Goal: Task Accomplishment & Management: Use online tool/utility

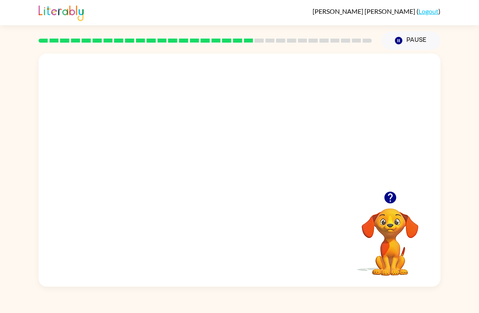
click at [425, 172] on video "Your browser must support playing .mp4 files to use Literably. Please try using…" at bounding box center [240, 122] width 402 height 137
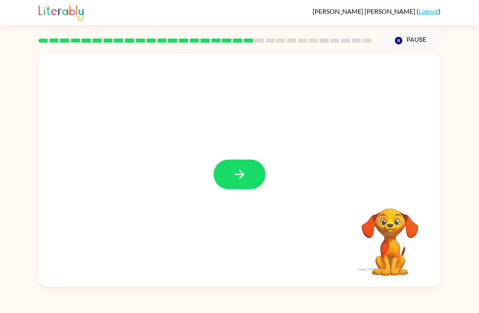
click at [246, 179] on icon "button" at bounding box center [239, 174] width 14 height 14
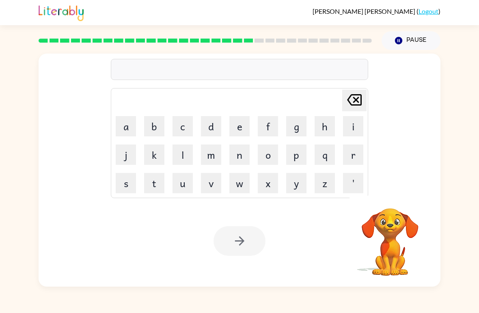
click at [397, 221] on video "Your browser must support playing .mp4 files to use Literably. Please try using…" at bounding box center [389, 235] width 81 height 81
click at [212, 125] on button "d" at bounding box center [211, 126] width 20 height 20
click at [266, 154] on button "o" at bounding box center [268, 154] width 20 height 20
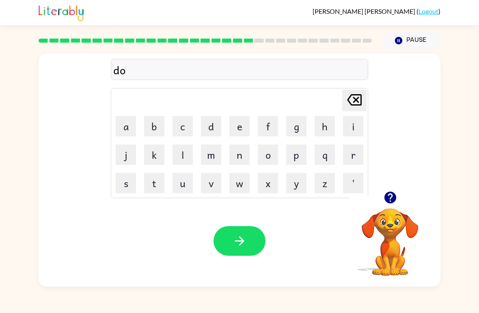
click at [116, 188] on button "s" at bounding box center [126, 183] width 20 height 20
click at [156, 182] on button "t" at bounding box center [154, 183] width 20 height 20
click at [232, 135] on button "e" at bounding box center [239, 126] width 20 height 20
click at [215, 132] on button "d" at bounding box center [211, 126] width 20 height 20
click at [249, 241] on button "button" at bounding box center [239, 241] width 52 height 30
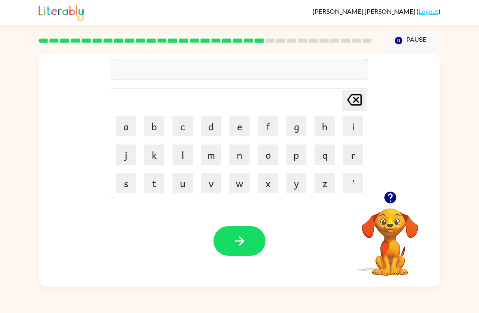
click at [120, 192] on button "s" at bounding box center [126, 183] width 20 height 20
click at [242, 124] on button "e" at bounding box center [239, 126] width 20 height 20
click at [236, 156] on button "n" at bounding box center [239, 154] width 20 height 20
click at [146, 185] on button "t" at bounding box center [154, 183] width 20 height 20
click at [245, 126] on button "e" at bounding box center [239, 126] width 20 height 20
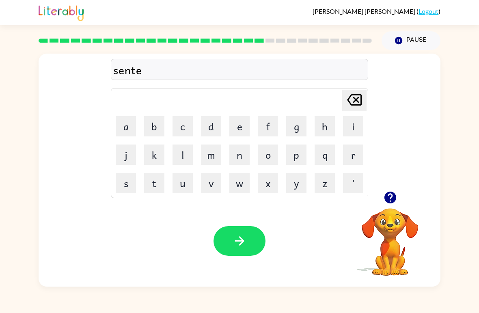
click at [301, 158] on button "p" at bounding box center [296, 154] width 20 height 20
click at [354, 124] on button "i" at bounding box center [353, 126] width 20 height 20
click at [215, 125] on button "d" at bounding box center [211, 126] width 20 height 20
click at [237, 239] on icon "button" at bounding box center [239, 241] width 14 height 14
click at [346, 156] on button "r" at bounding box center [353, 154] width 20 height 20
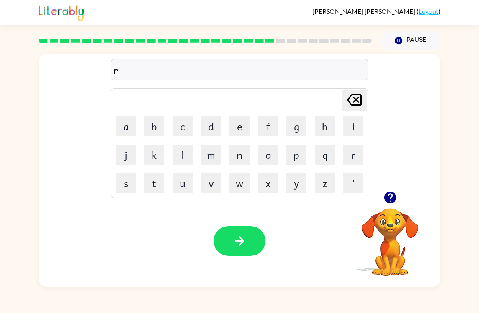
click at [245, 126] on button "e" at bounding box center [239, 126] width 20 height 20
click at [352, 125] on button "i" at bounding box center [353, 126] width 20 height 20
click at [238, 157] on button "n" at bounding box center [239, 154] width 20 height 20
click at [176, 130] on button "c" at bounding box center [182, 126] width 20 height 20
click at [259, 155] on button "o" at bounding box center [268, 154] width 20 height 20
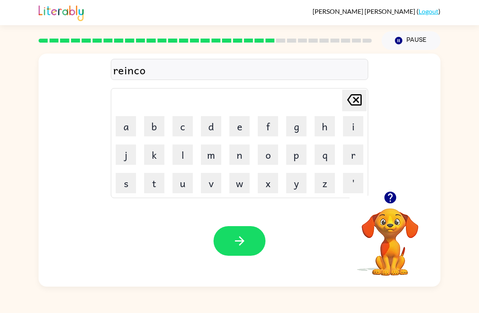
click at [156, 133] on button "b" at bounding box center [154, 126] width 20 height 20
click at [352, 104] on icon "Delete Delete last character input" at bounding box center [353, 99] width 19 height 19
click at [214, 130] on button "d" at bounding box center [211, 126] width 20 height 20
click at [231, 233] on button "button" at bounding box center [239, 241] width 52 height 30
click at [207, 157] on button "m" at bounding box center [211, 154] width 20 height 20
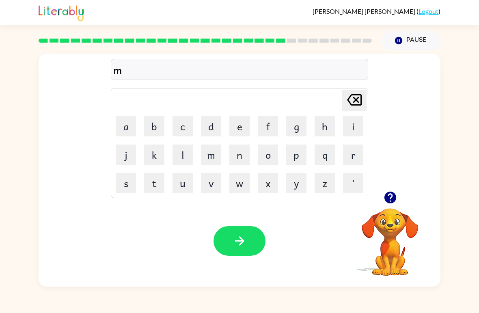
click at [128, 132] on button "a" at bounding box center [126, 126] width 20 height 20
click at [385, 202] on icon "button" at bounding box center [390, 197] width 14 height 14
click at [344, 158] on button "r" at bounding box center [353, 154] width 20 height 20
click at [181, 133] on button "c" at bounding box center [182, 126] width 20 height 20
click at [238, 136] on button "e" at bounding box center [239, 126] width 20 height 20
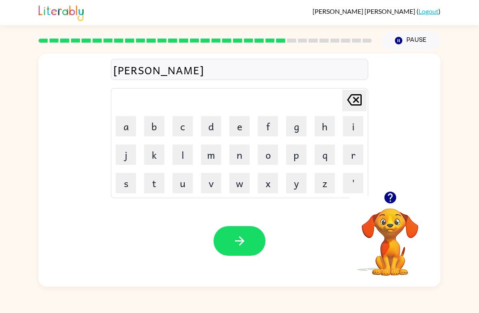
click at [354, 162] on button "r" at bounding box center [353, 154] width 20 height 20
click at [234, 249] on button "button" at bounding box center [239, 241] width 52 height 30
click at [395, 196] on icon "button" at bounding box center [390, 197] width 12 height 12
click at [125, 132] on button "a" at bounding box center [126, 126] width 20 height 20
click at [217, 124] on button "d" at bounding box center [211, 126] width 20 height 20
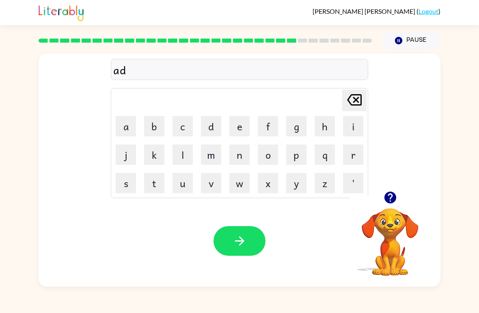
click at [214, 179] on button "v" at bounding box center [211, 183] width 20 height 20
click at [135, 120] on button "a" at bounding box center [126, 126] width 20 height 20
click at [237, 157] on button "n" at bounding box center [239, 154] width 20 height 20
click at [178, 129] on button "c" at bounding box center [182, 126] width 20 height 20
click at [347, 120] on button "i" at bounding box center [353, 126] width 20 height 20
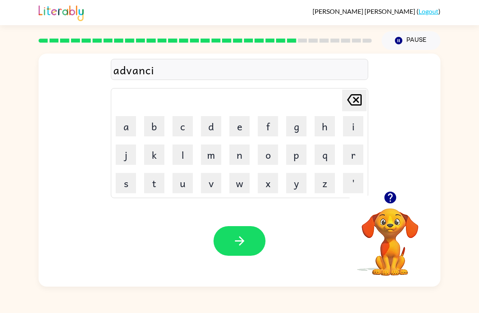
click at [236, 154] on button "n" at bounding box center [239, 154] width 20 height 20
click at [294, 133] on button "g" at bounding box center [296, 126] width 20 height 20
click at [252, 242] on button "button" at bounding box center [239, 241] width 52 height 30
click at [386, 210] on video "Your browser must support playing .mp4 files to use Literably. Please try using…" at bounding box center [389, 235] width 81 height 81
click at [388, 195] on icon "button" at bounding box center [390, 197] width 14 height 14
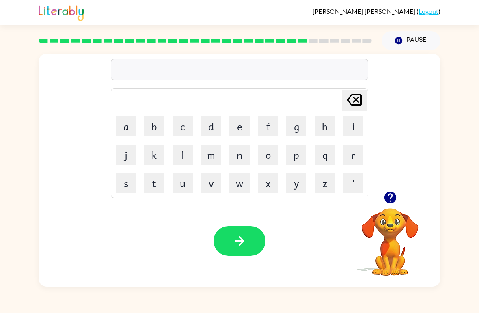
click at [296, 126] on button "g" at bounding box center [296, 126] width 20 height 20
click at [267, 152] on button "o" at bounding box center [268, 154] width 20 height 20
click at [212, 127] on button "d" at bounding box center [211, 126] width 20 height 20
click at [176, 160] on button "l" at bounding box center [182, 154] width 20 height 20
click at [395, 198] on icon "button" at bounding box center [390, 197] width 12 height 12
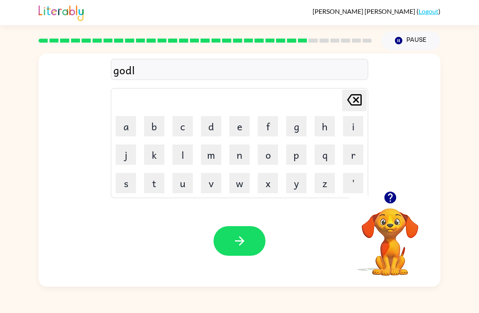
click at [349, 132] on button "i" at bounding box center [353, 126] width 20 height 20
click at [235, 164] on button "n" at bounding box center [239, 154] width 20 height 20
click at [303, 123] on button "g" at bounding box center [296, 126] width 20 height 20
click at [230, 236] on button "button" at bounding box center [239, 241] width 52 height 30
click at [294, 127] on button "g" at bounding box center [296, 126] width 20 height 20
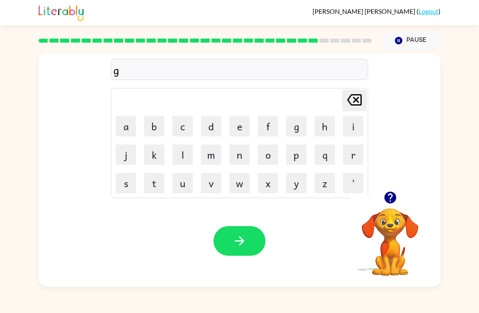
click at [261, 155] on button "o" at bounding box center [268, 154] width 20 height 20
click at [210, 180] on button "v" at bounding box center [211, 183] width 20 height 20
click at [236, 130] on button "e" at bounding box center [239, 126] width 20 height 20
click at [350, 151] on button "r" at bounding box center [353, 154] width 20 height 20
click at [205, 157] on button "m" at bounding box center [211, 154] width 20 height 20
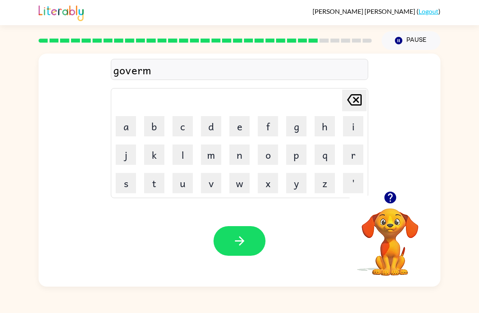
click at [236, 132] on button "e" at bounding box center [239, 126] width 20 height 20
click at [238, 155] on button "n" at bounding box center [239, 154] width 20 height 20
click at [158, 179] on button "t" at bounding box center [154, 183] width 20 height 20
click at [241, 236] on icon "button" at bounding box center [239, 241] width 14 height 14
click at [129, 185] on button "s" at bounding box center [126, 183] width 20 height 20
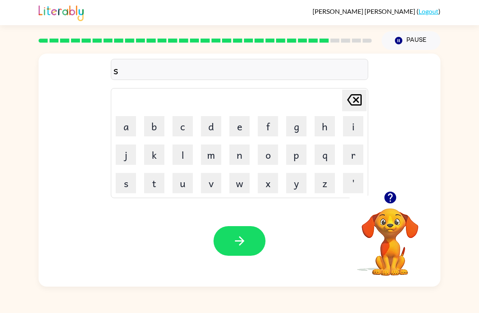
click at [150, 181] on button "t" at bounding box center [154, 183] width 20 height 20
click at [350, 154] on button "r" at bounding box center [353, 154] width 20 height 20
click at [131, 120] on button "a" at bounding box center [126, 126] width 20 height 20
click at [232, 158] on button "n" at bounding box center [239, 154] width 20 height 20
click at [238, 127] on button "e" at bounding box center [239, 126] width 20 height 20
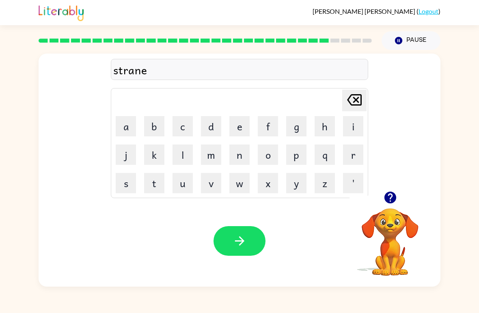
click at [236, 249] on button "button" at bounding box center [239, 241] width 52 height 30
click at [129, 186] on button "s" at bounding box center [126, 183] width 20 height 20
click at [318, 128] on button "h" at bounding box center [324, 126] width 20 height 20
click at [119, 125] on button "a" at bounding box center [126, 126] width 20 height 20
click at [299, 153] on button "p" at bounding box center [296, 154] width 20 height 20
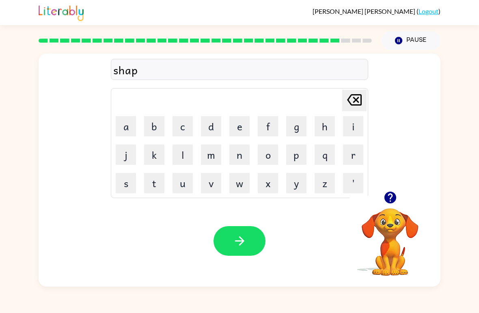
click at [239, 127] on button "e" at bounding box center [239, 126] width 20 height 20
click at [244, 240] on icon "button" at bounding box center [239, 241] width 14 height 14
click at [224, 221] on div "Your browser must support playing .mp4 files to use Literably. Please try using…" at bounding box center [240, 240] width 402 height 91
click at [234, 237] on icon "button" at bounding box center [239, 241] width 14 height 14
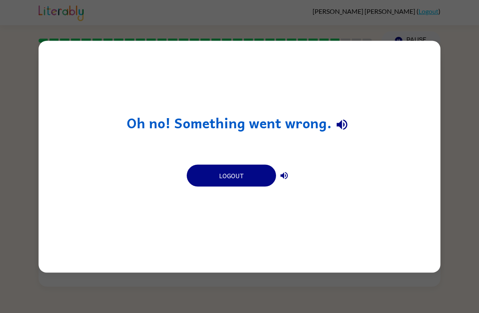
click at [226, 180] on button "Logout" at bounding box center [231, 175] width 89 height 22
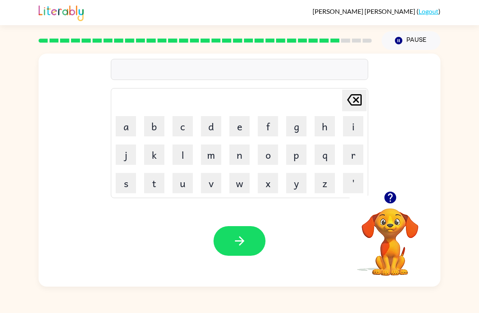
click at [387, 195] on icon "button" at bounding box center [390, 197] width 12 height 12
click at [128, 182] on button "s" at bounding box center [126, 183] width 20 height 20
click at [319, 124] on button "h" at bounding box center [324, 126] width 20 height 20
click at [120, 120] on button "a" at bounding box center [126, 126] width 20 height 20
click at [294, 170] on td "y" at bounding box center [296, 183] width 28 height 28
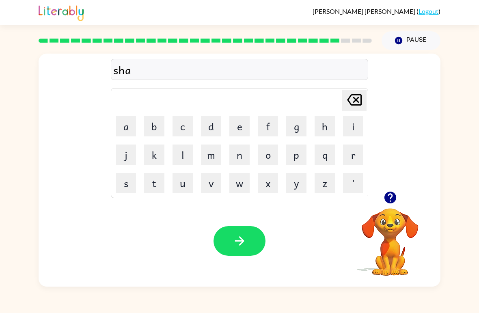
click at [294, 159] on button "p" at bounding box center [296, 154] width 20 height 20
click at [243, 135] on button "e" at bounding box center [239, 126] width 20 height 20
click at [246, 241] on icon "button" at bounding box center [239, 241] width 14 height 14
click at [392, 199] on icon "button" at bounding box center [390, 197] width 12 height 12
click at [237, 125] on button "e" at bounding box center [239, 126] width 20 height 20
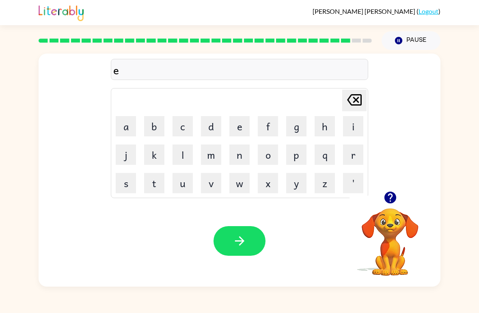
click at [266, 182] on button "x" at bounding box center [268, 183] width 20 height 20
click at [231, 125] on button "e" at bounding box center [239, 126] width 20 height 20
click at [187, 155] on button "l" at bounding box center [182, 154] width 20 height 20
click at [235, 128] on button "e" at bounding box center [239, 126] width 20 height 20
click at [237, 152] on button "n" at bounding box center [239, 154] width 20 height 20
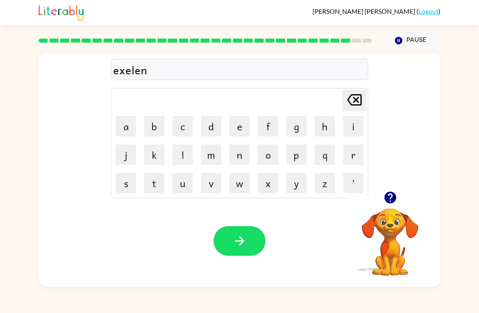
click at [249, 236] on button "button" at bounding box center [239, 241] width 52 height 30
click at [298, 125] on button "g" at bounding box center [296, 126] width 20 height 20
click at [265, 152] on button "o" at bounding box center [268, 154] width 20 height 20
click at [208, 186] on button "v" at bounding box center [211, 183] width 20 height 20
click at [347, 155] on button "r" at bounding box center [353, 154] width 20 height 20
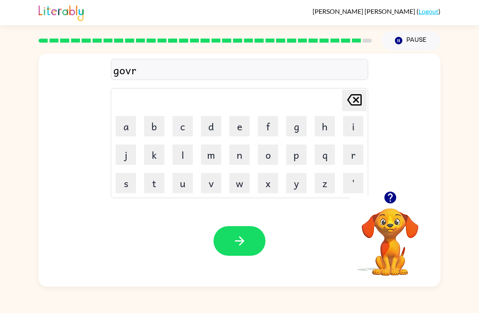
click at [118, 133] on button "a" at bounding box center [126, 126] width 20 height 20
click at [346, 124] on button "i" at bounding box center [353, 126] width 20 height 20
click at [185, 129] on button "c" at bounding box center [182, 126] width 20 height 20
click at [352, 127] on button "i" at bounding box center [353, 126] width 20 height 20
click at [238, 158] on button "n" at bounding box center [239, 154] width 20 height 20
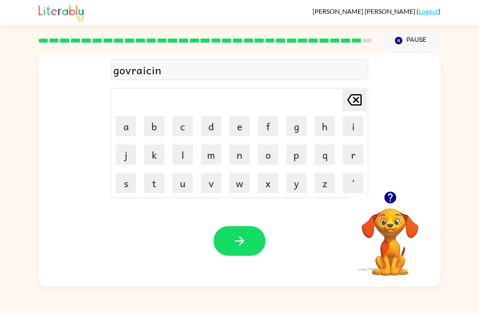
click at [292, 123] on button "g" at bounding box center [296, 126] width 20 height 20
click at [243, 235] on icon "button" at bounding box center [239, 241] width 14 height 14
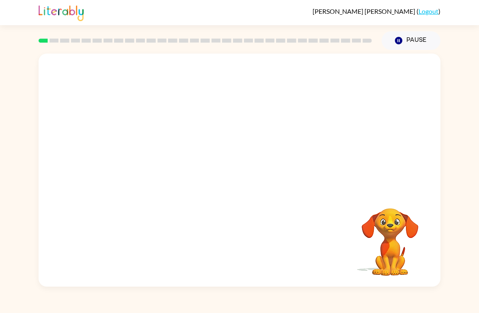
click at [143, 158] on video "Your browser must support playing .mp4 files to use Literably. Please try using…" at bounding box center [240, 122] width 402 height 137
click at [146, 149] on video "Your browser must support playing .mp4 files to use Literably. Please try using…" at bounding box center [240, 122] width 402 height 137
click at [159, 152] on video "Your browser must support playing .mp4 files to use Literably. Please try using…" at bounding box center [240, 122] width 402 height 137
click at [260, 171] on button "button" at bounding box center [239, 174] width 52 height 30
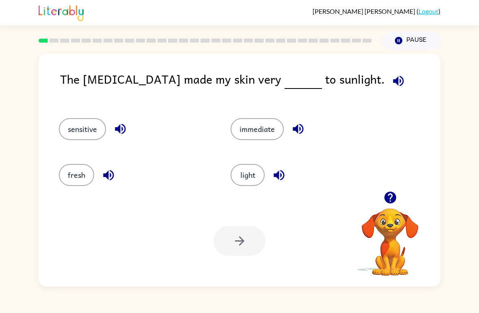
click at [234, 178] on button "light" at bounding box center [247, 175] width 34 height 22
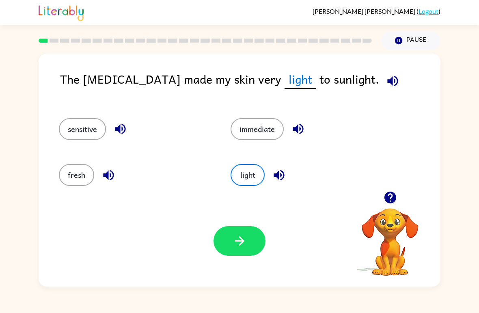
click at [235, 242] on icon "button" at bounding box center [239, 241] width 14 height 14
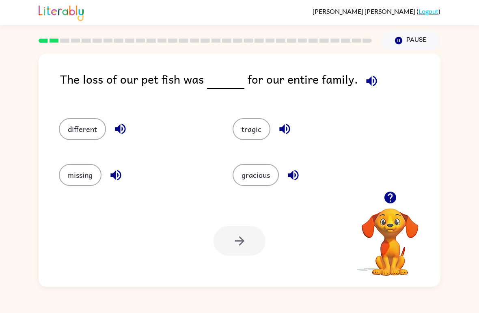
click at [367, 79] on icon "button" at bounding box center [371, 81] width 14 height 14
click at [258, 183] on button "gracious" at bounding box center [255, 175] width 46 height 22
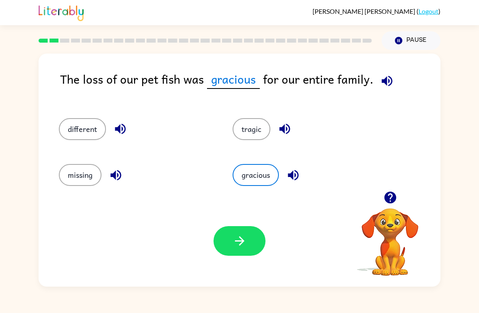
click at [253, 245] on button "button" at bounding box center [239, 241] width 52 height 30
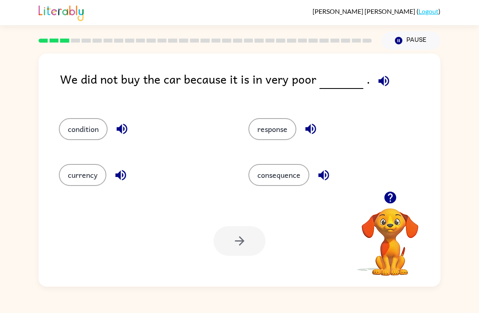
click at [84, 132] on button "condition" at bounding box center [83, 129] width 49 height 22
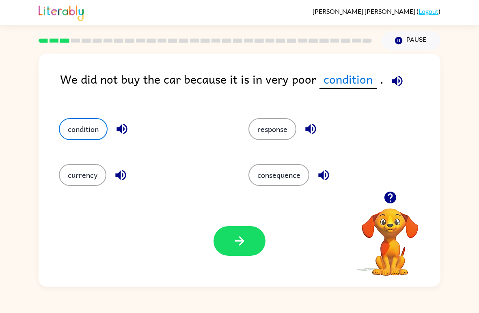
click at [241, 245] on icon "button" at bounding box center [239, 241] width 14 height 14
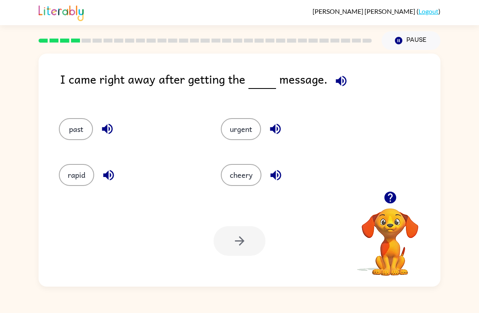
click at [67, 181] on button "rapid" at bounding box center [76, 175] width 35 height 22
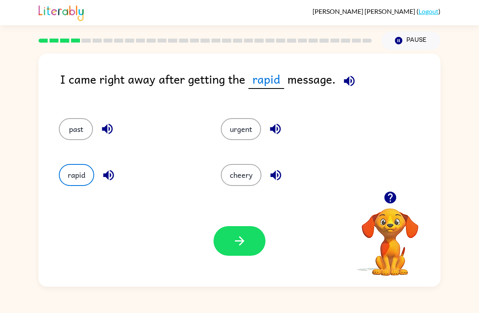
click at [217, 258] on div "Your browser must support playing .mp4 files to use Literably. Please try using…" at bounding box center [240, 240] width 402 height 91
click at [239, 262] on div "Your browser must support playing .mp4 files to use Literably. Please try using…" at bounding box center [240, 240] width 402 height 91
click at [244, 249] on button "button" at bounding box center [239, 241] width 52 height 30
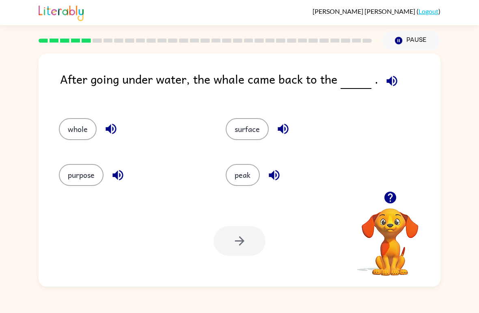
click at [258, 128] on button "surface" at bounding box center [246, 129] width 43 height 22
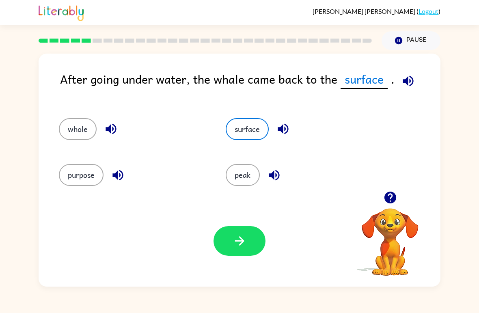
click at [240, 242] on icon "button" at bounding box center [239, 241] width 14 height 14
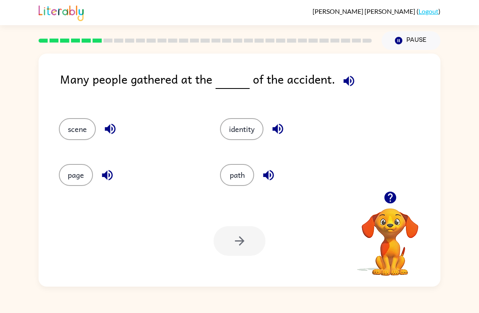
click at [249, 172] on button "path" at bounding box center [237, 175] width 34 height 22
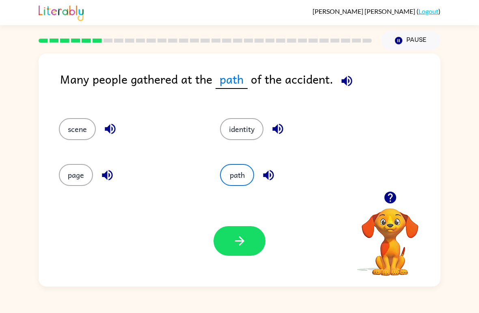
click at [241, 242] on icon "button" at bounding box center [239, 241] width 14 height 14
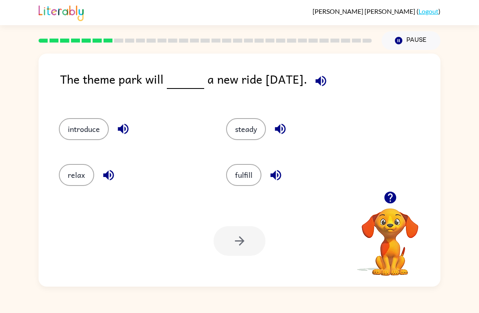
click at [67, 133] on button "introduce" at bounding box center [84, 129] width 50 height 22
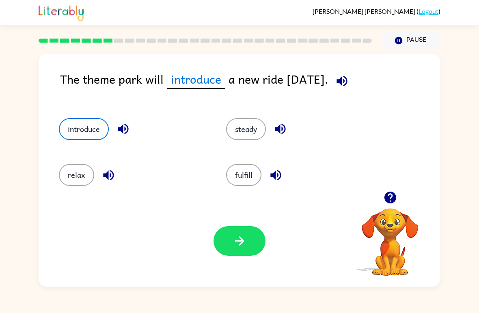
click at [232, 266] on div "Your browser must support playing .mp4 files to use Literably. Please try using…" at bounding box center [240, 240] width 402 height 91
click at [243, 246] on icon "button" at bounding box center [239, 241] width 14 height 14
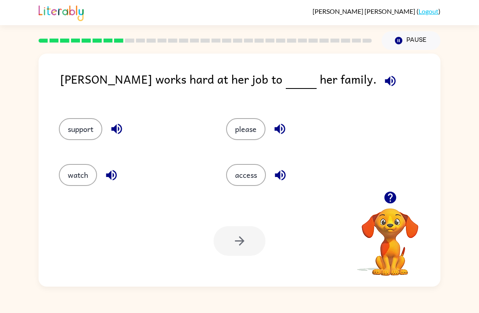
click at [75, 124] on button "support" at bounding box center [80, 129] width 43 height 22
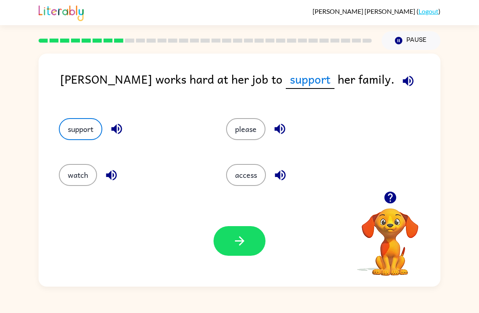
click at [218, 227] on div at bounding box center [239, 241] width 52 height 30
click at [250, 243] on button "button" at bounding box center [239, 241] width 52 height 30
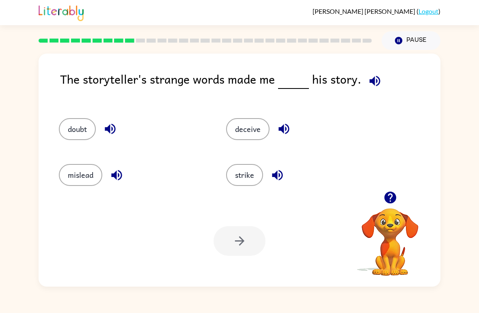
click at [250, 170] on button "strike" at bounding box center [244, 175] width 37 height 22
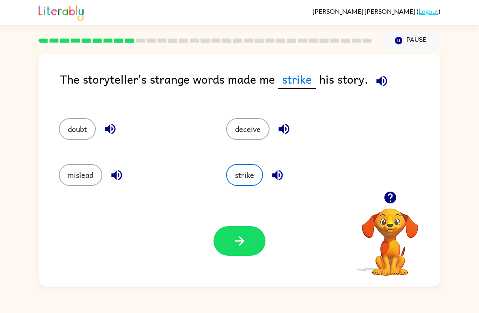
click at [233, 234] on icon "button" at bounding box center [239, 241] width 14 height 14
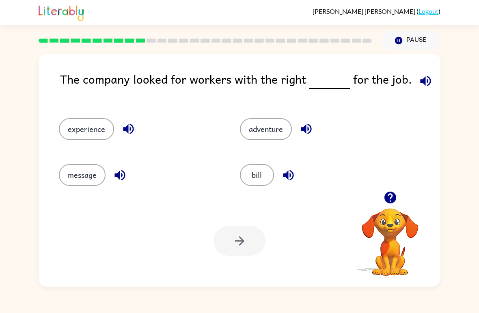
click at [276, 186] on div "bill" at bounding box center [321, 175] width 162 height 22
click at [252, 172] on button "bill" at bounding box center [257, 175] width 34 height 22
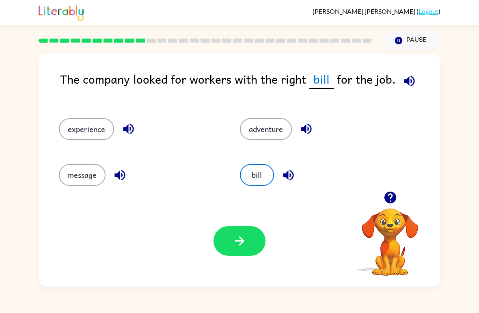
click at [243, 245] on icon "button" at bounding box center [239, 241] width 14 height 14
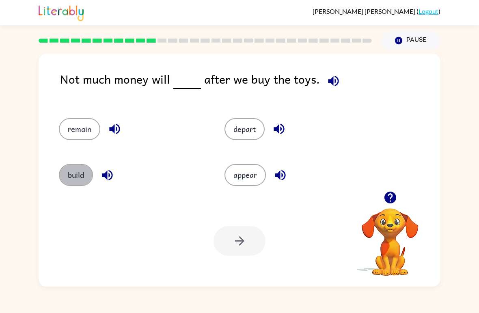
click at [87, 175] on button "build" at bounding box center [76, 175] width 34 height 22
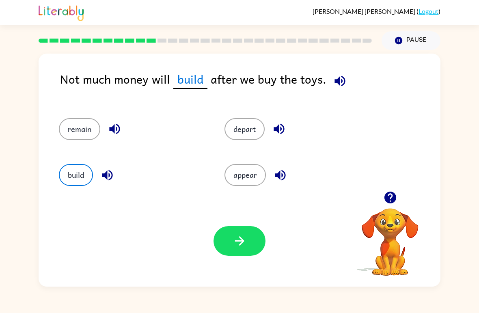
click at [238, 250] on button "button" at bounding box center [239, 241] width 52 height 30
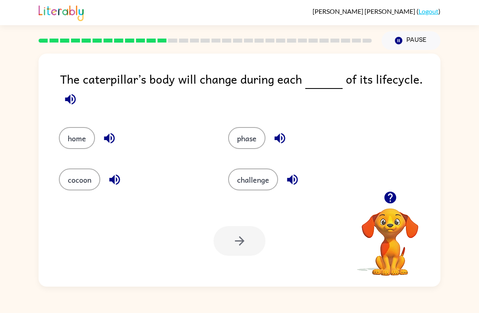
click at [81, 186] on button "cocoon" at bounding box center [79, 179] width 41 height 22
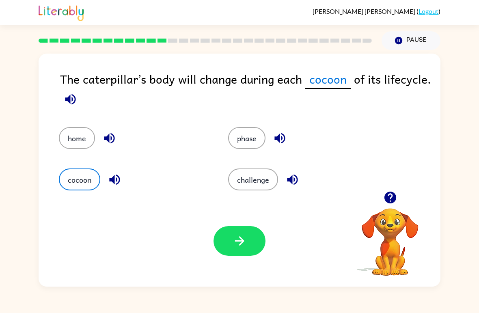
click at [232, 246] on button "button" at bounding box center [239, 241] width 52 height 30
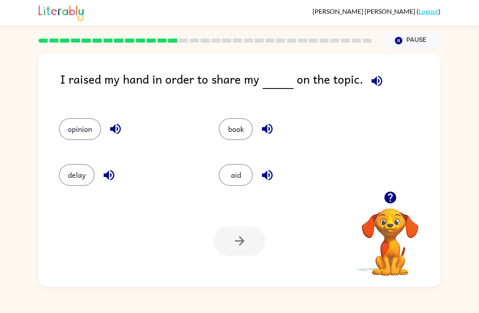
click at [236, 135] on button "book" at bounding box center [236, 129] width 34 height 22
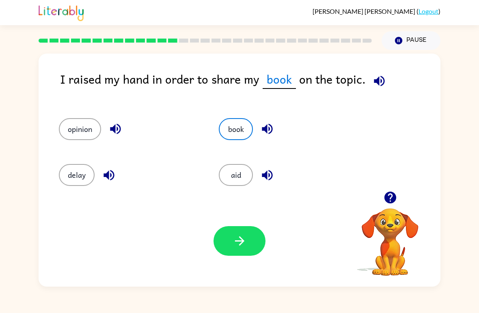
click at [247, 231] on button "button" at bounding box center [239, 241] width 52 height 30
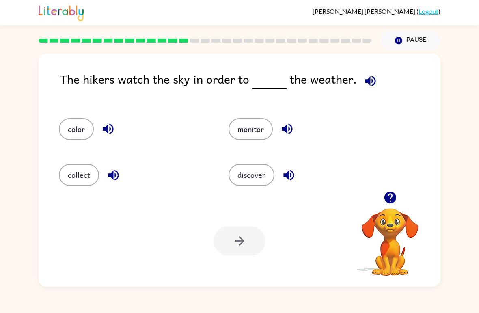
click at [258, 132] on button "monitor" at bounding box center [250, 129] width 44 height 22
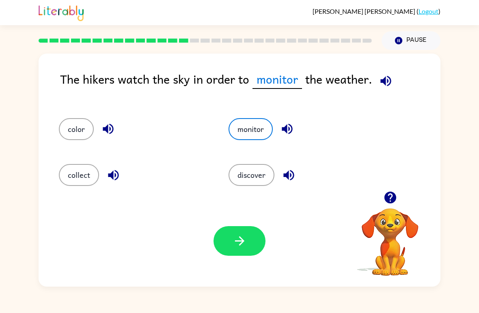
click at [255, 186] on button "discover" at bounding box center [251, 175] width 46 height 22
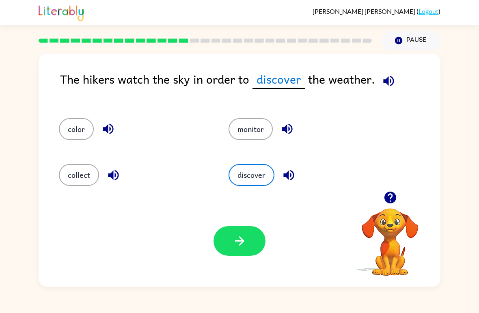
click at [244, 243] on icon "button" at bounding box center [239, 241] width 14 height 14
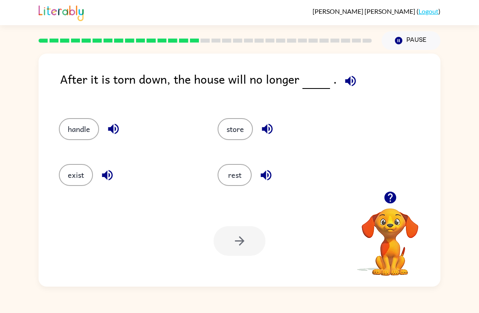
click at [84, 136] on button "handle" at bounding box center [79, 129] width 40 height 22
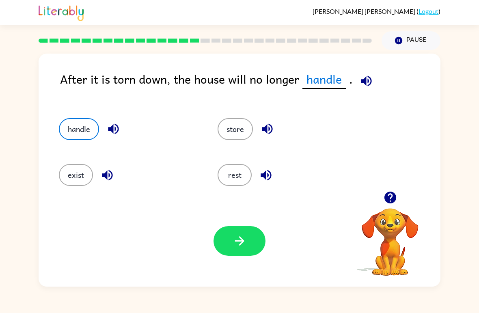
click at [84, 181] on button "exist" at bounding box center [76, 175] width 34 height 22
click at [245, 250] on button "button" at bounding box center [239, 241] width 52 height 30
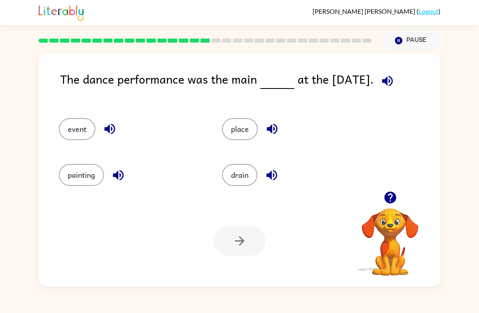
click at [82, 128] on button "event" at bounding box center [77, 129] width 37 height 22
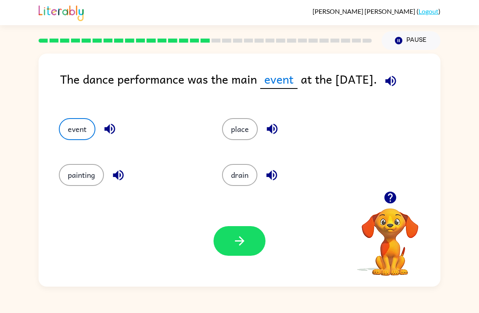
click at [232, 244] on button "button" at bounding box center [239, 241] width 52 height 30
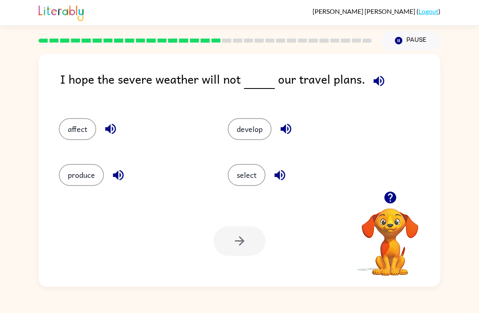
click at [79, 119] on button "affect" at bounding box center [77, 129] width 37 height 22
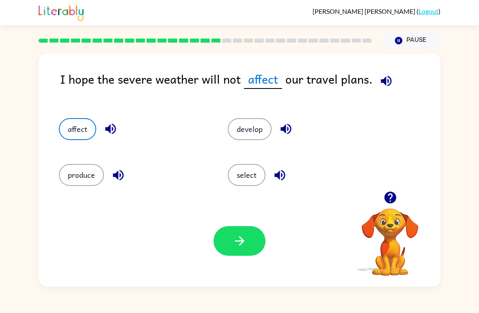
click at [233, 231] on button "button" at bounding box center [239, 241] width 52 height 30
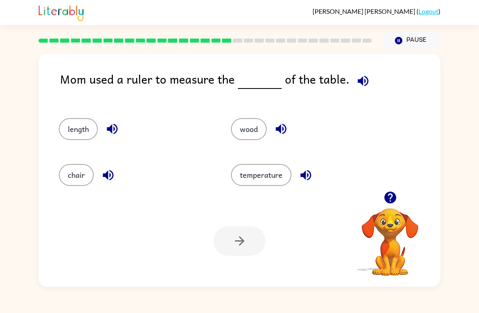
click at [254, 132] on button "wood" at bounding box center [249, 129] width 36 height 22
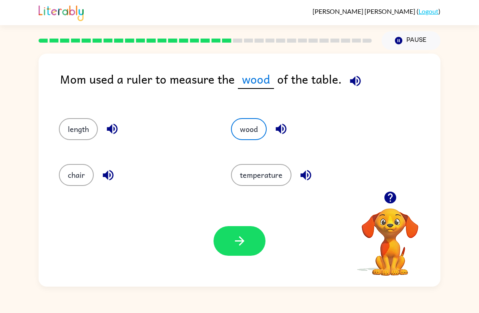
click at [231, 240] on button "button" at bounding box center [239, 241] width 52 height 30
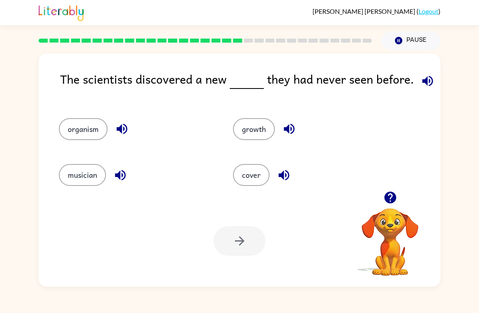
click at [82, 140] on button "organism" at bounding box center [83, 129] width 49 height 22
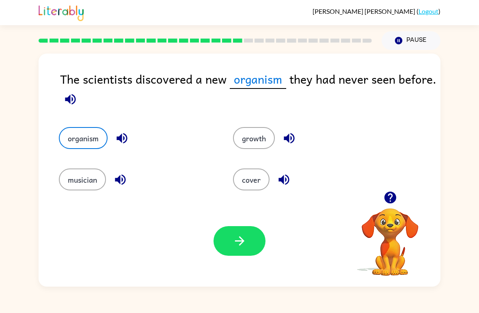
click at [234, 239] on icon "button" at bounding box center [239, 241] width 14 height 14
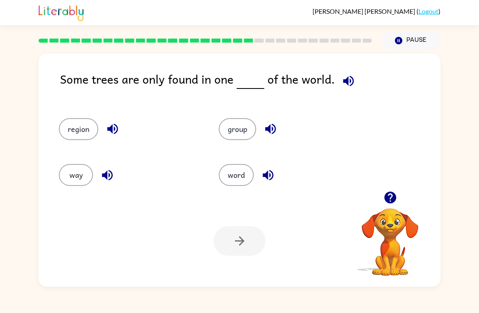
click at [233, 129] on button "group" at bounding box center [237, 129] width 37 height 22
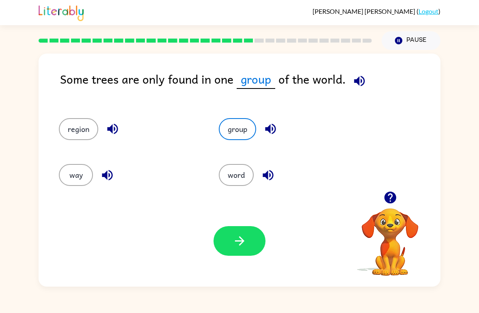
click at [232, 248] on button "button" at bounding box center [239, 241] width 52 height 30
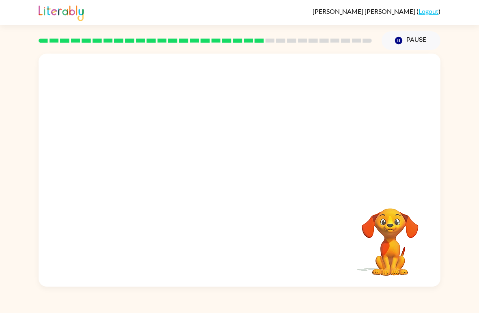
click at [161, 163] on video "Your browser must support playing .mp4 files to use Literably. Please try using…" at bounding box center [240, 122] width 402 height 137
click at [151, 165] on video "Your browser must support playing .mp4 files to use Literably. Please try using…" at bounding box center [240, 122] width 402 height 137
click at [168, 166] on video "Your browser must support playing .mp4 files to use Literably. Please try using…" at bounding box center [240, 122] width 402 height 137
click at [257, 176] on button "button" at bounding box center [239, 174] width 52 height 30
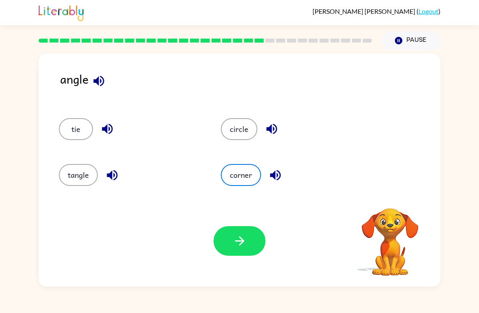
click at [256, 181] on button "corner" at bounding box center [241, 175] width 40 height 22
click at [240, 170] on button "corner" at bounding box center [241, 175] width 40 height 22
click at [247, 238] on button "button" at bounding box center [239, 241] width 52 height 30
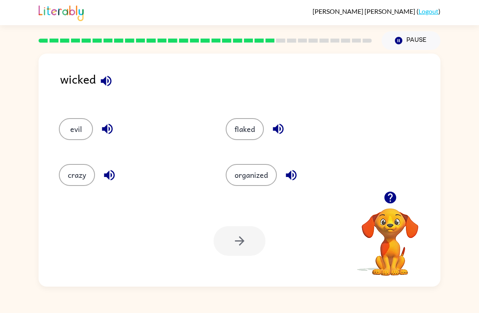
click at [67, 180] on button "crazy" at bounding box center [77, 175] width 36 height 22
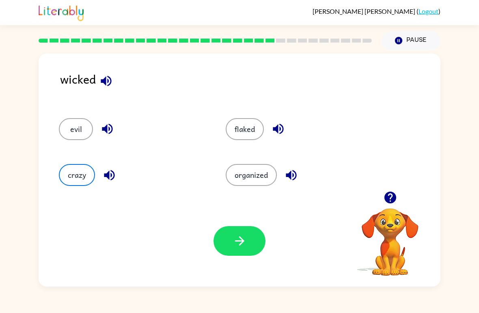
click at [243, 241] on icon "button" at bounding box center [238, 240] width 9 height 9
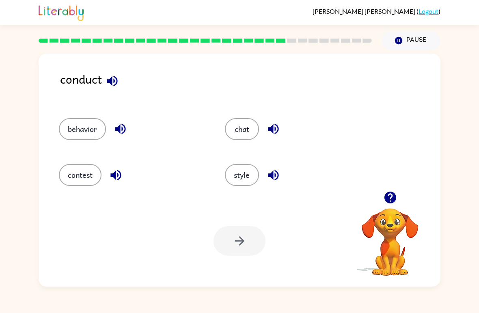
click at [86, 137] on button "behavior" at bounding box center [82, 129] width 47 height 22
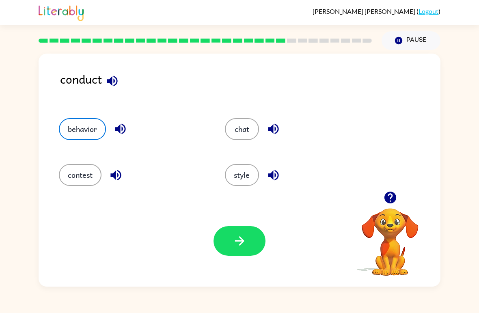
click at [237, 234] on icon "button" at bounding box center [239, 241] width 14 height 14
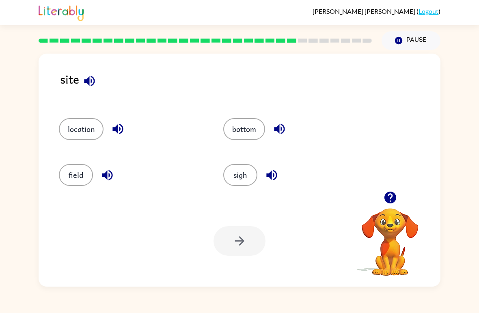
click at [82, 185] on button "field" at bounding box center [76, 175] width 34 height 22
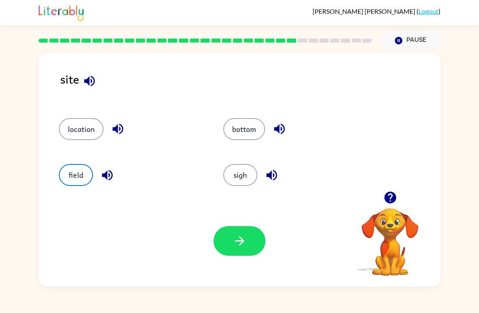
click at [250, 236] on button "button" at bounding box center [239, 241] width 52 height 30
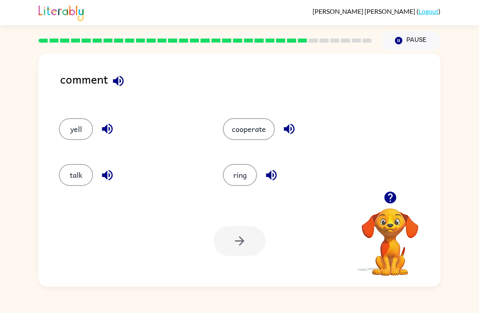
click at [59, 172] on button "talk" at bounding box center [76, 175] width 34 height 22
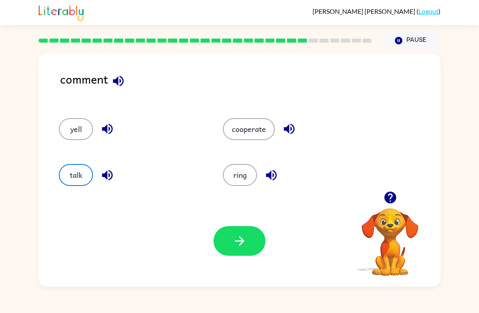
click at [222, 239] on button "button" at bounding box center [239, 241] width 52 height 30
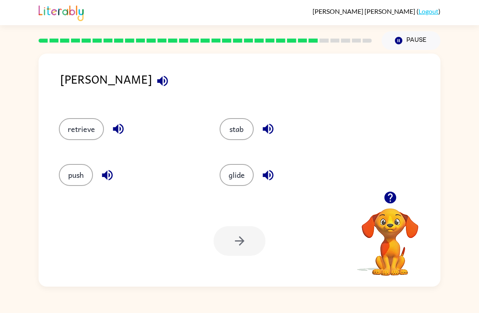
click at [247, 174] on button "glide" at bounding box center [236, 175] width 34 height 22
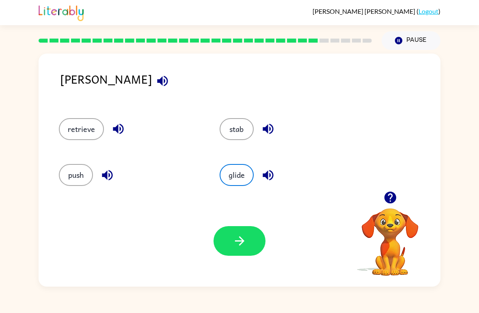
click at [254, 242] on button "button" at bounding box center [239, 241] width 52 height 30
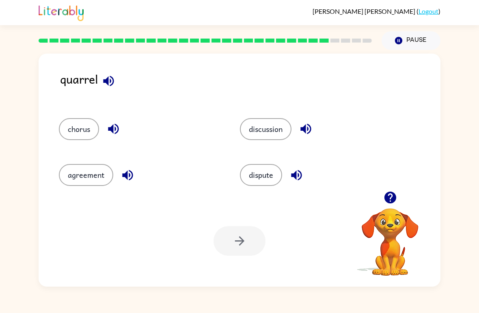
click at [108, 174] on button "agreement" at bounding box center [86, 175] width 54 height 22
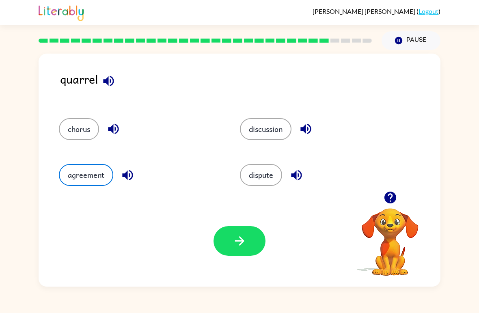
click at [231, 247] on button "button" at bounding box center [239, 241] width 52 height 30
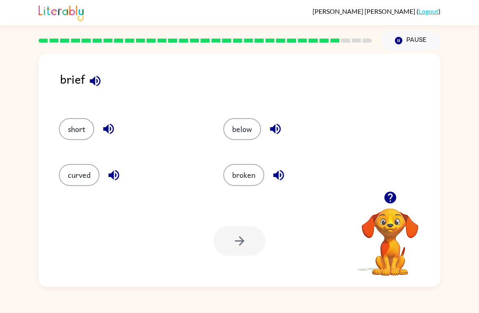
click at [88, 174] on button "curved" at bounding box center [79, 175] width 41 height 22
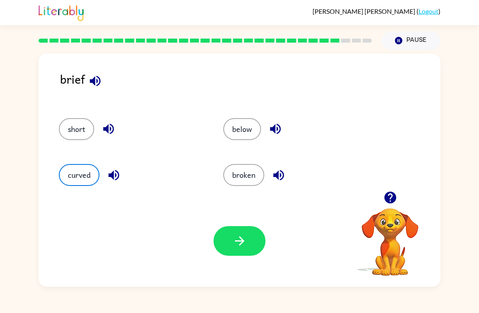
click at [245, 238] on icon "button" at bounding box center [239, 241] width 14 height 14
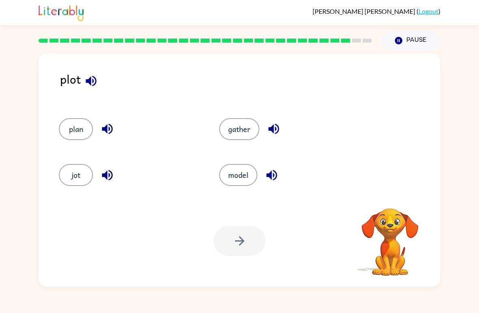
click at [247, 166] on button "model" at bounding box center [238, 175] width 38 height 22
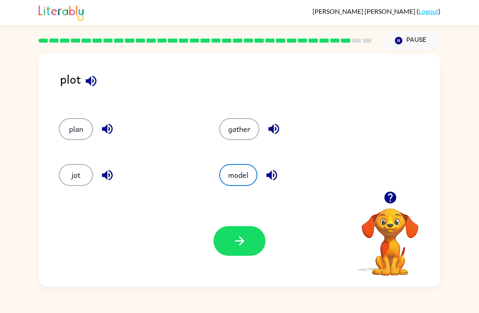
click at [255, 118] on div "gather" at bounding box center [290, 129] width 142 height 22
click at [252, 125] on button "gather" at bounding box center [239, 129] width 40 height 22
click at [75, 130] on button "plan" at bounding box center [76, 129] width 34 height 22
click at [76, 174] on button "jot" at bounding box center [76, 175] width 34 height 22
click at [236, 235] on icon "button" at bounding box center [239, 241] width 14 height 14
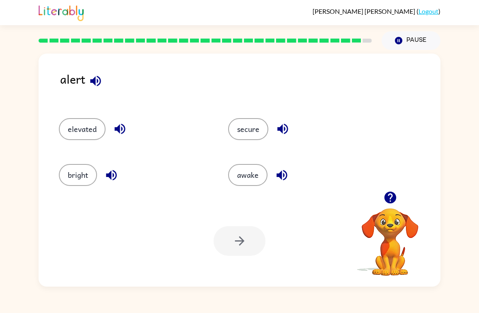
click at [259, 135] on button "secure" at bounding box center [248, 129] width 40 height 22
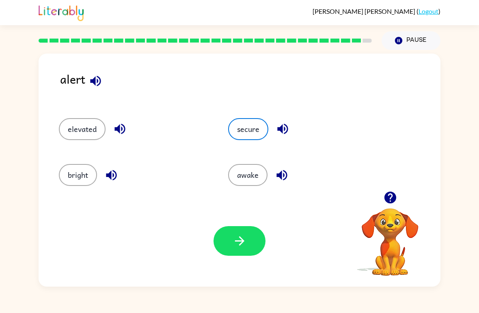
click at [250, 240] on button "button" at bounding box center [239, 241] width 52 height 30
